Goal: Task Accomplishment & Management: Manage account settings

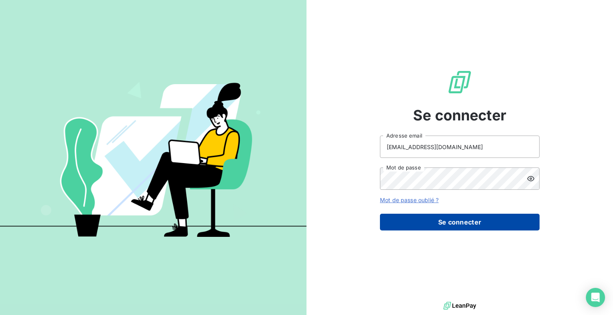
click at [461, 223] on button "Se connecter" at bounding box center [460, 222] width 160 height 17
